Goal: Find specific page/section: Find specific page/section

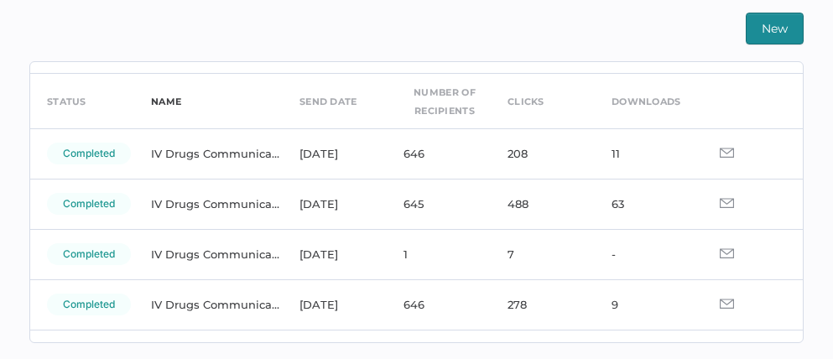
scroll to position [64, 0]
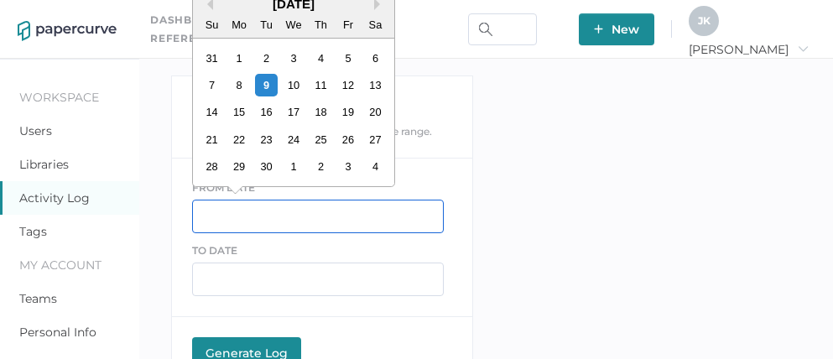
click at [262, 225] on input "text" at bounding box center [318, 217] width 252 height 34
